Goal: Transaction & Acquisition: Purchase product/service

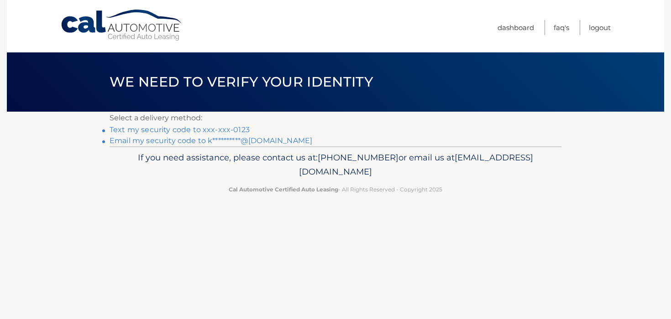
click at [207, 131] on link "Text my security code to xxx-xxx-0123" at bounding box center [180, 130] width 140 height 9
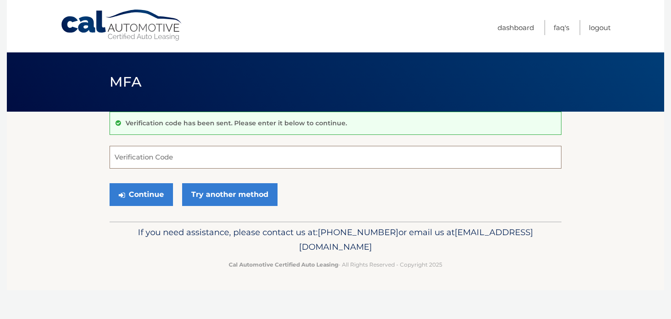
click at [204, 165] on input "Verification Code" at bounding box center [336, 157] width 452 height 23
click at [206, 165] on input "Verification Code" at bounding box center [336, 157] width 452 height 23
type input "}"
type input "749025"
click at [155, 188] on button "Continue" at bounding box center [141, 194] width 63 height 23
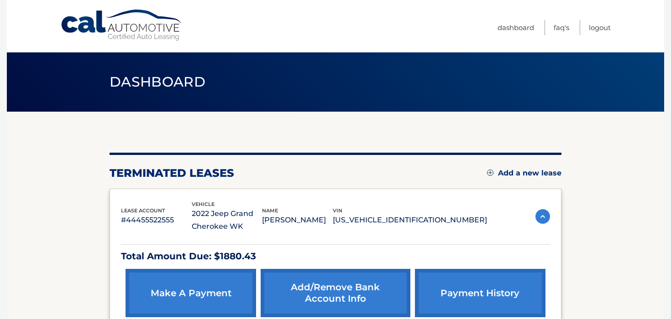
scroll to position [110, 0]
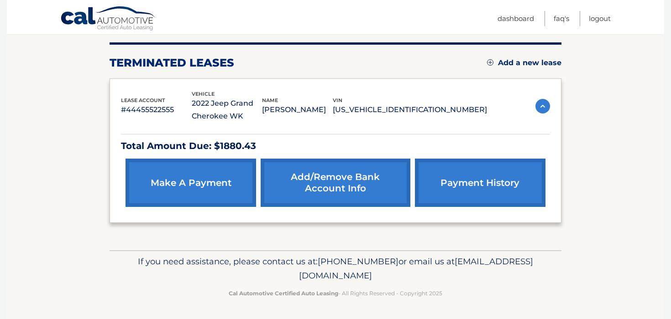
click at [192, 184] on link "make a payment" at bounding box center [191, 183] width 131 height 48
click at [189, 178] on link "make a payment" at bounding box center [191, 183] width 131 height 48
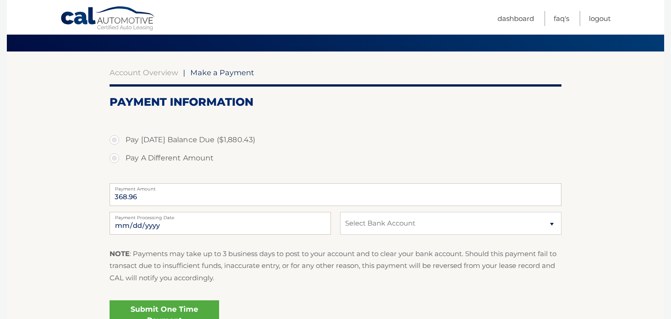
scroll to position [62, 0]
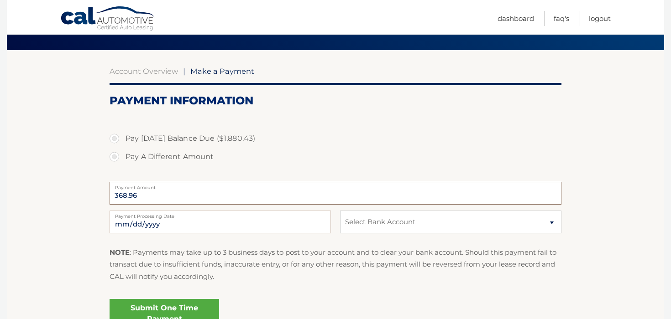
click at [174, 199] on input "368.96" at bounding box center [336, 193] width 452 height 23
click at [147, 194] on input "368.96" at bounding box center [336, 193] width 452 height 23
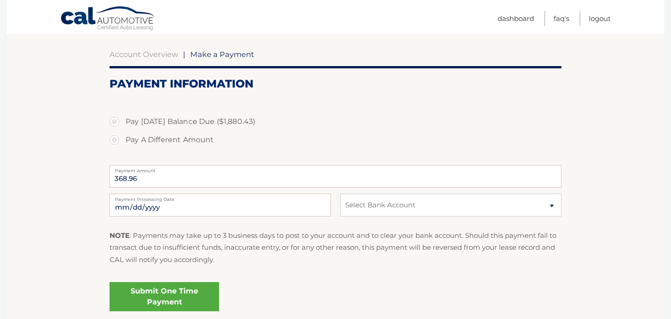
scroll to position [83, 0]
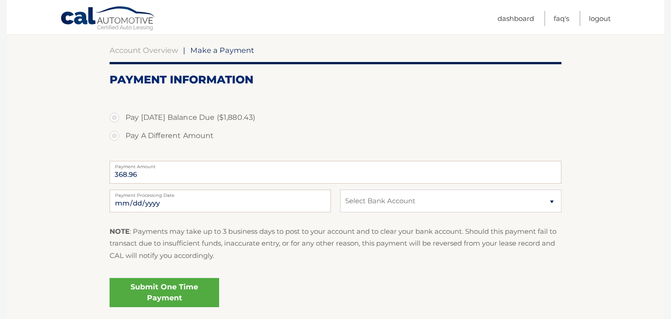
click at [110, 136] on label "Pay A Different Amount" at bounding box center [336, 136] width 452 height 18
click at [113, 136] on input "Pay A Different Amount" at bounding box center [117, 134] width 9 height 15
radio input "true"
click at [113, 119] on label "Pay Today's Balance Due ($1,880.43)" at bounding box center [336, 118] width 452 height 18
click at [113, 119] on input "Pay Today's Balance Due ($1,880.43)" at bounding box center [117, 116] width 9 height 15
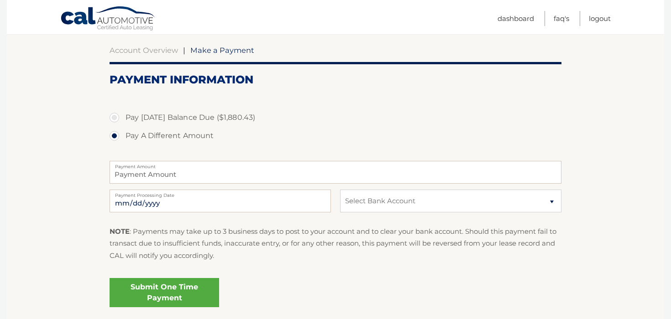
radio input "true"
type input "1880.43"
click at [111, 136] on label "Pay A Different Amount" at bounding box center [336, 136] width 452 height 18
click at [113, 136] on input "Pay A Different Amount" at bounding box center [117, 134] width 9 height 15
radio input "true"
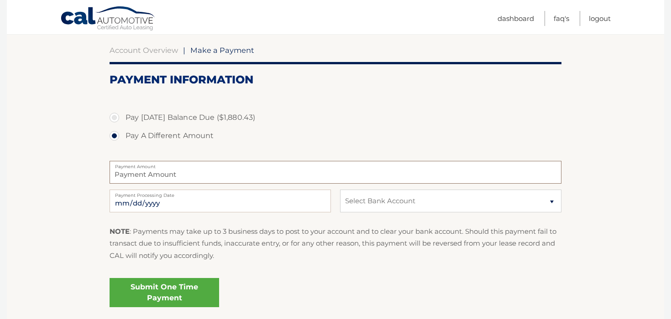
click at [136, 170] on input "Payment Amount" at bounding box center [336, 172] width 452 height 23
type input "300"
click at [441, 199] on select "Select Bank Account Checking CITY OF BOSTON CREDIT UN *****7186 Checking ROCKLA…" at bounding box center [450, 201] width 221 height 23
select select "MzZmZjIzYjQtOWJjZC00OTVmLWI5NjEtYmEzOTM1ZjJiYjY1"
click at [340, 190] on select "Select Bank Account Checking CITY OF BOSTON CREDIT UN *****7186 Checking ROCKLA…" at bounding box center [450, 201] width 221 height 23
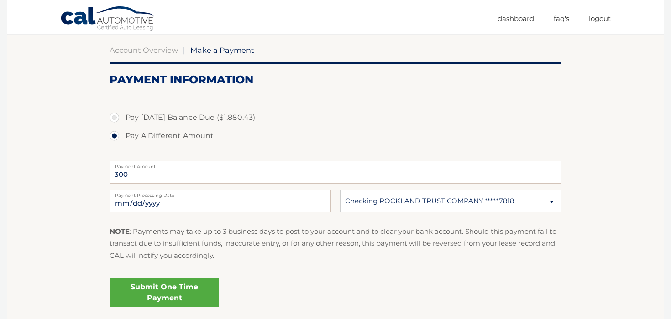
click at [160, 291] on link "Submit One Time Payment" at bounding box center [165, 292] width 110 height 29
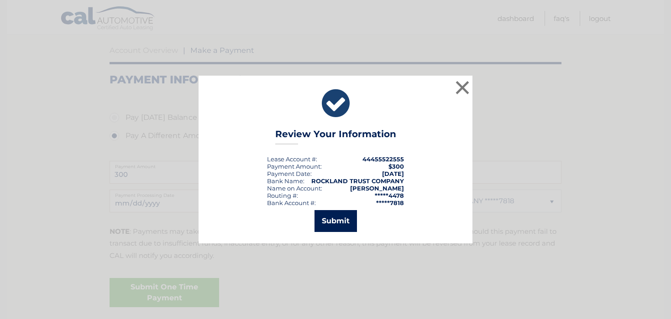
click at [331, 222] on button "Submit" at bounding box center [335, 221] width 42 height 22
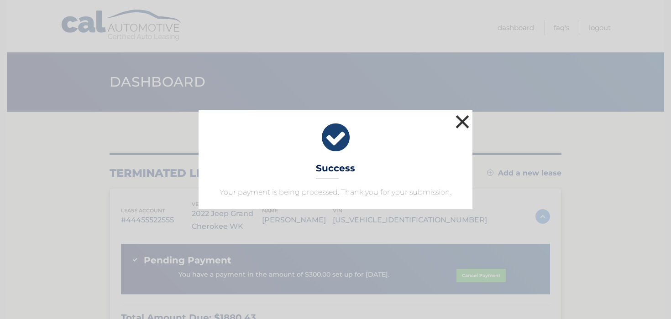
click at [464, 116] on button "×" at bounding box center [462, 122] width 18 height 18
